Goal: Information Seeking & Learning: Learn about a topic

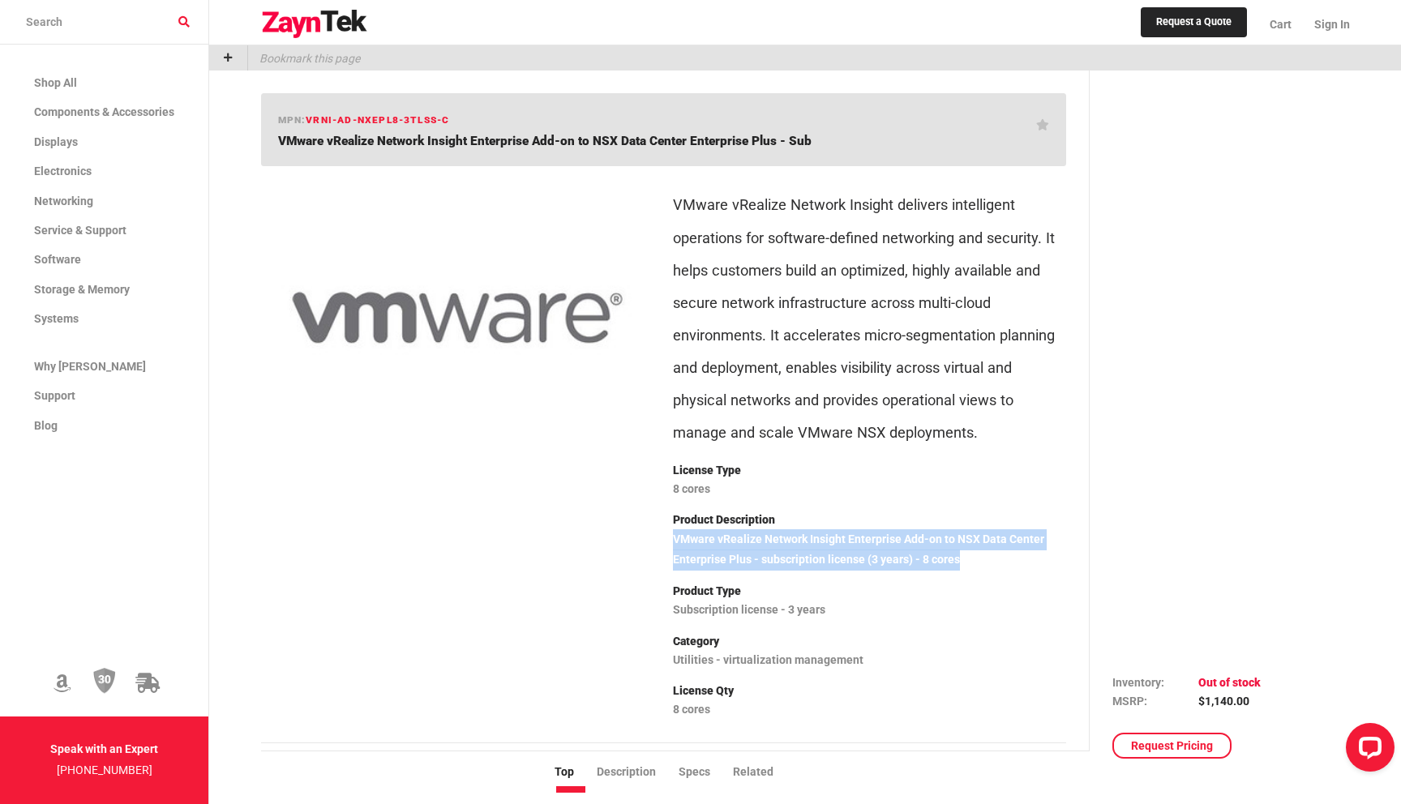
copy p "VMware vRealize Network Insight Enterprise Add-on to NSX Data Center Enterprise…"
drag, startPoint x: 961, startPoint y: 558, endPoint x: 671, endPoint y: 536, distance: 290.3
click at [671, 536] on div "Highlights Accelerate micro-segmentation planning and deployment Audit changes …" at bounding box center [869, 465] width 413 height 573
